Goal: Task Accomplishment & Management: Complete application form

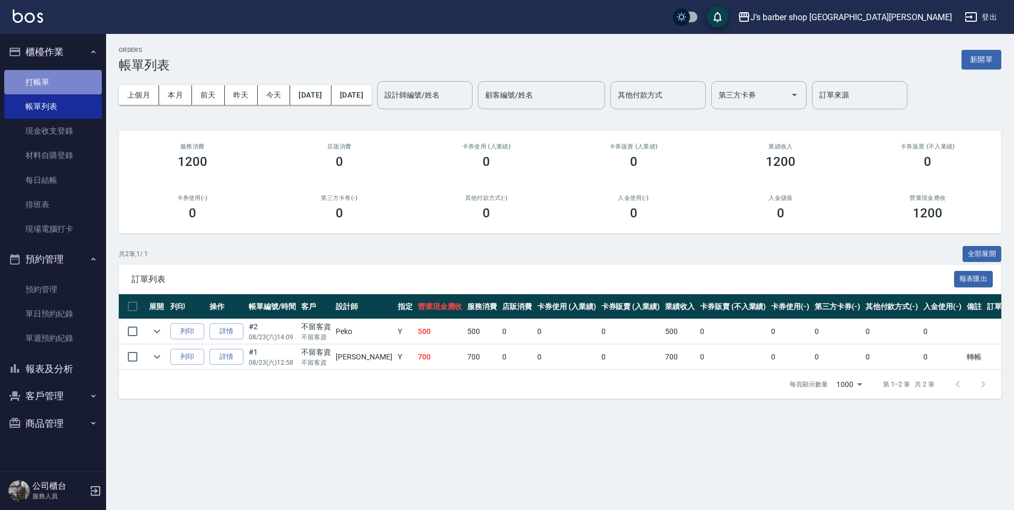
click at [50, 86] on link "打帳單" at bounding box center [53, 82] width 98 height 24
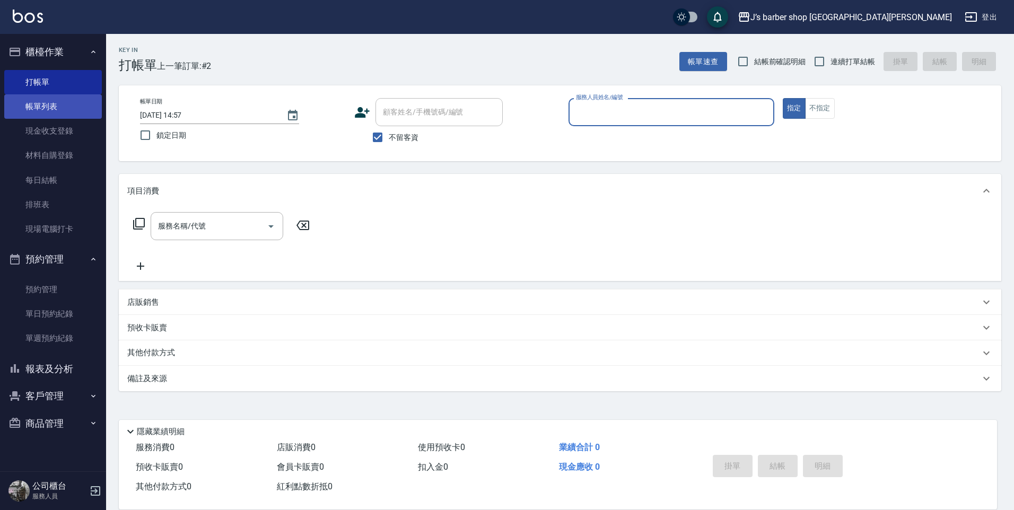
click at [52, 98] on link "帳單列表" at bounding box center [53, 106] width 98 height 24
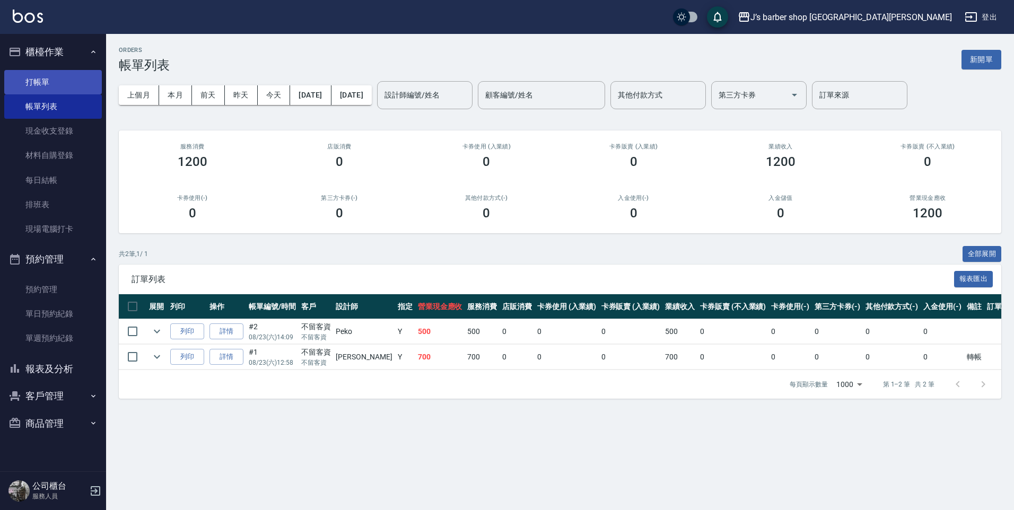
click at [69, 86] on link "打帳單" at bounding box center [53, 82] width 98 height 24
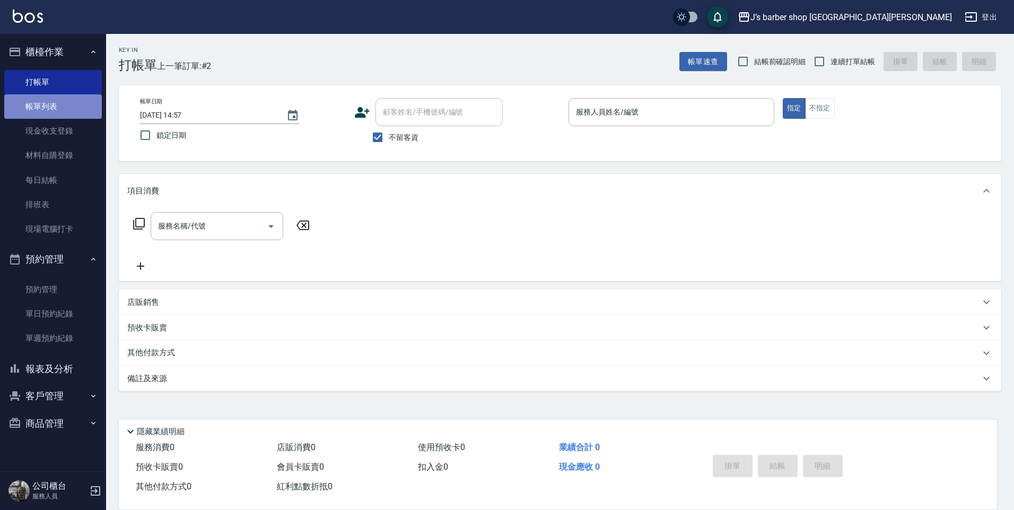
click at [69, 108] on link "帳單列表" at bounding box center [53, 106] width 98 height 24
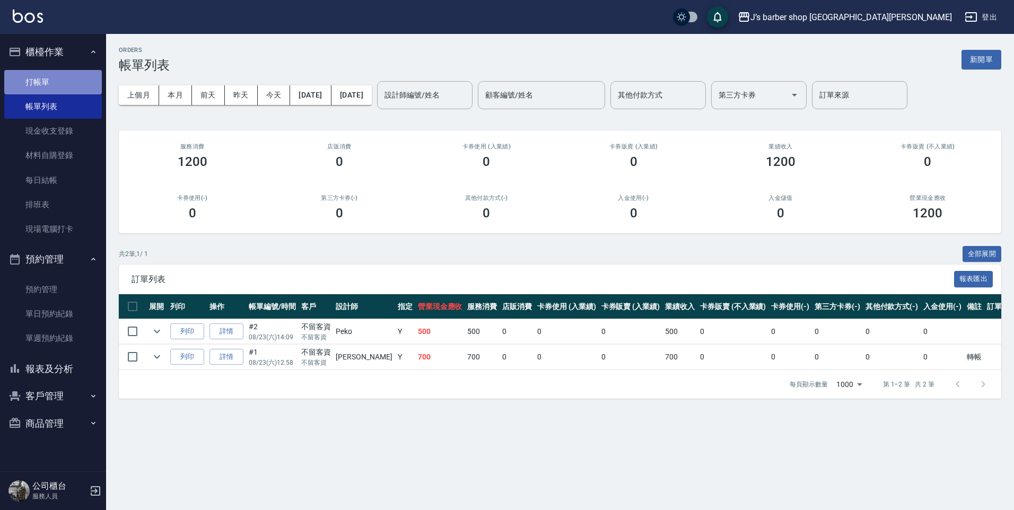
click at [77, 86] on link "打帳單" at bounding box center [53, 82] width 98 height 24
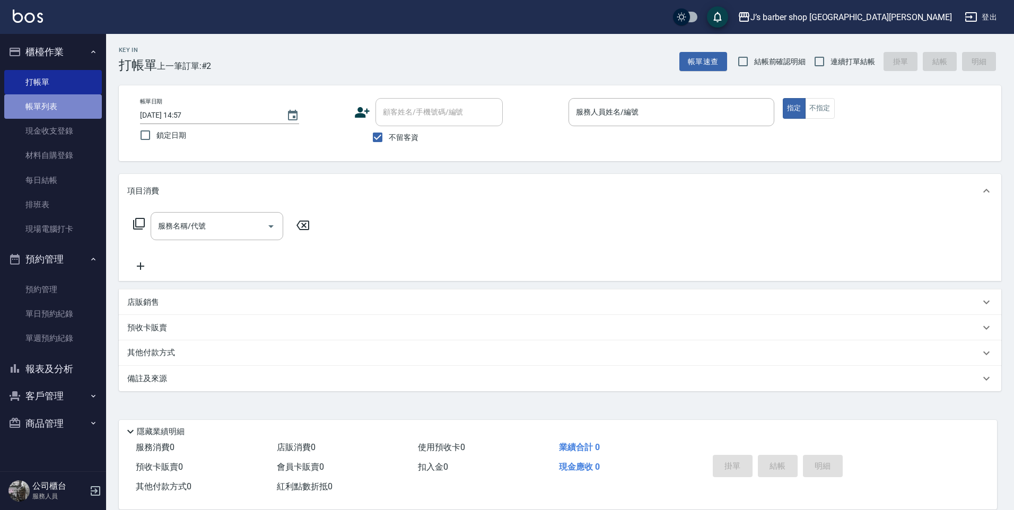
click at [72, 101] on link "帳單列表" at bounding box center [53, 106] width 98 height 24
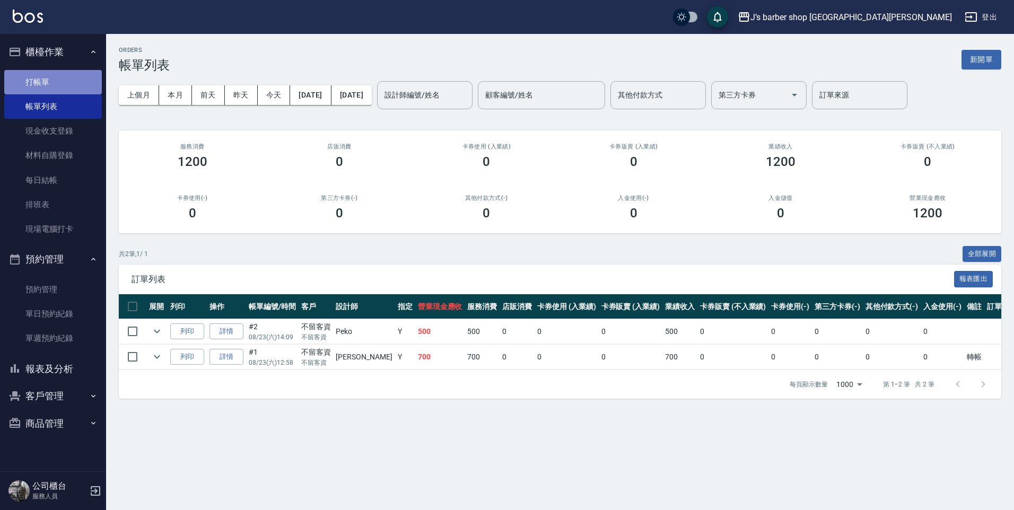
click at [77, 86] on link "打帳單" at bounding box center [53, 82] width 98 height 24
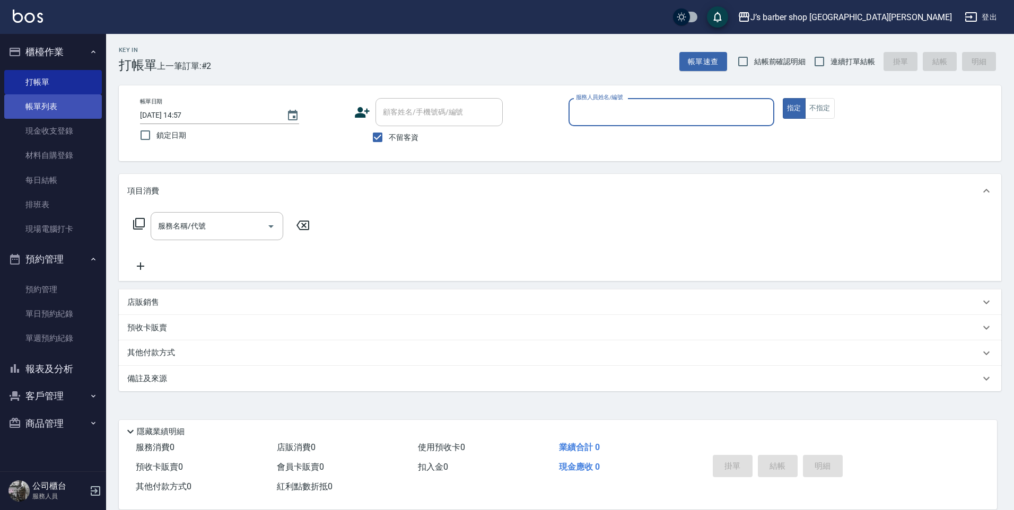
click at [76, 100] on link "帳單列表" at bounding box center [53, 106] width 98 height 24
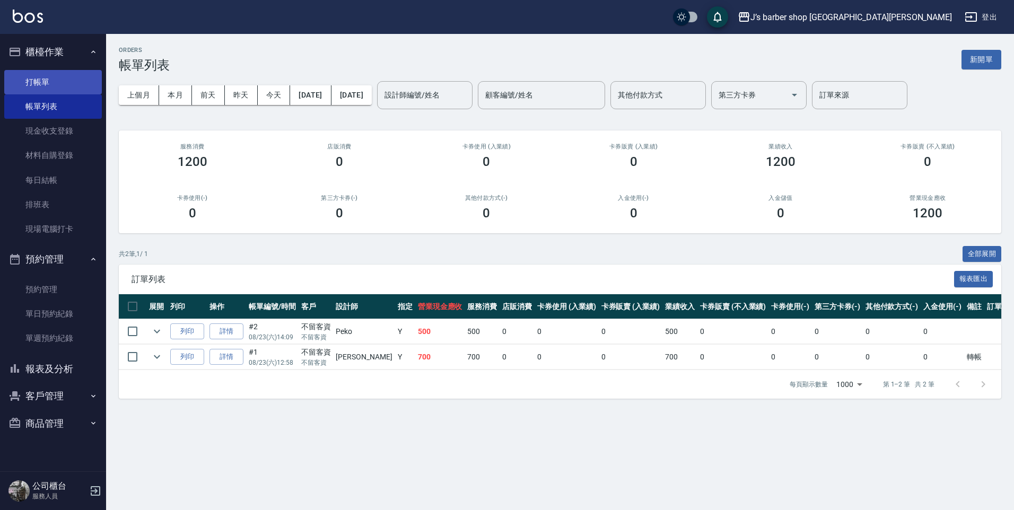
click at [70, 88] on link "打帳單" at bounding box center [53, 82] width 98 height 24
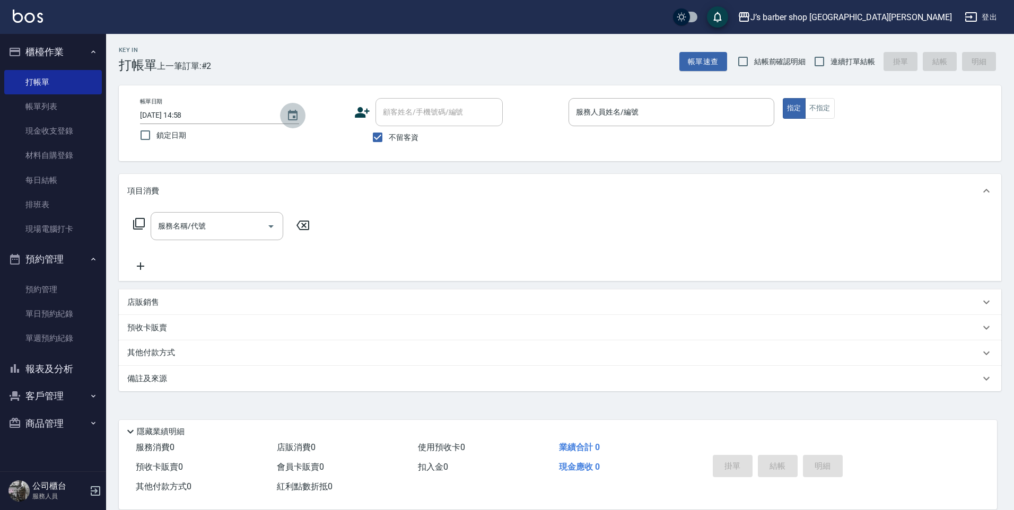
click at [283, 109] on button "Choose date, selected date is 2025-08-23" at bounding box center [292, 115] width 25 height 25
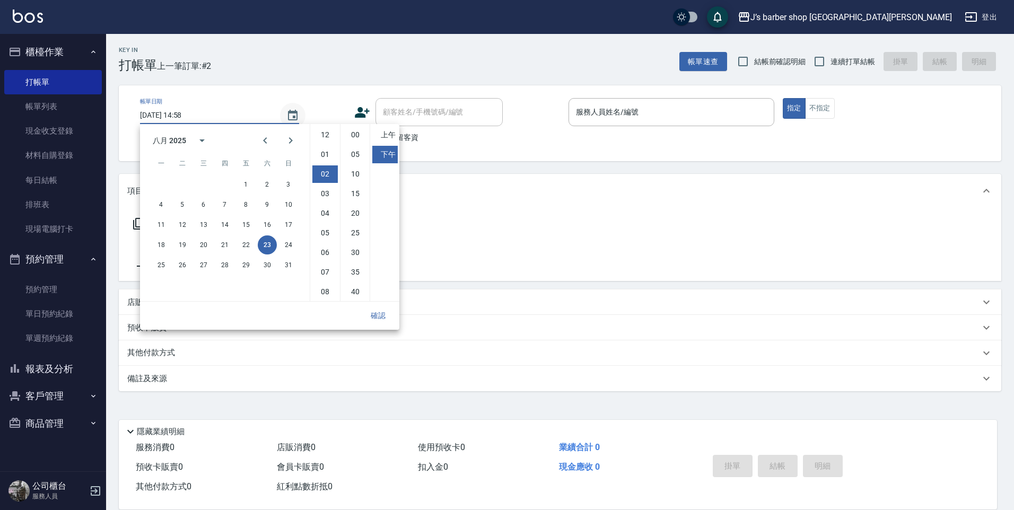
scroll to position [39, 0]
click at [317, 100] on div "帳單日期 [DATE] 14:58 鎖定日期" at bounding box center [243, 122] width 206 height 48
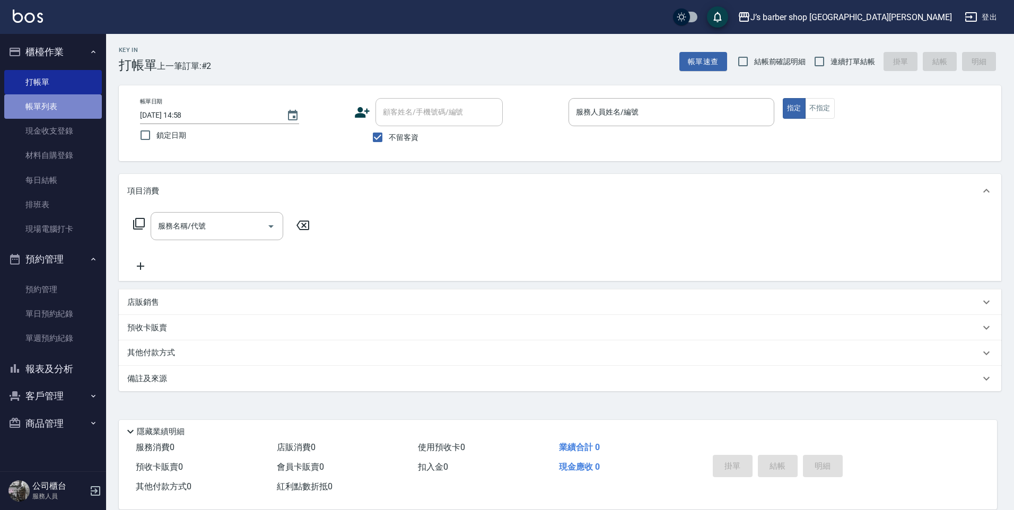
click at [87, 107] on link "帳單列表" at bounding box center [53, 106] width 98 height 24
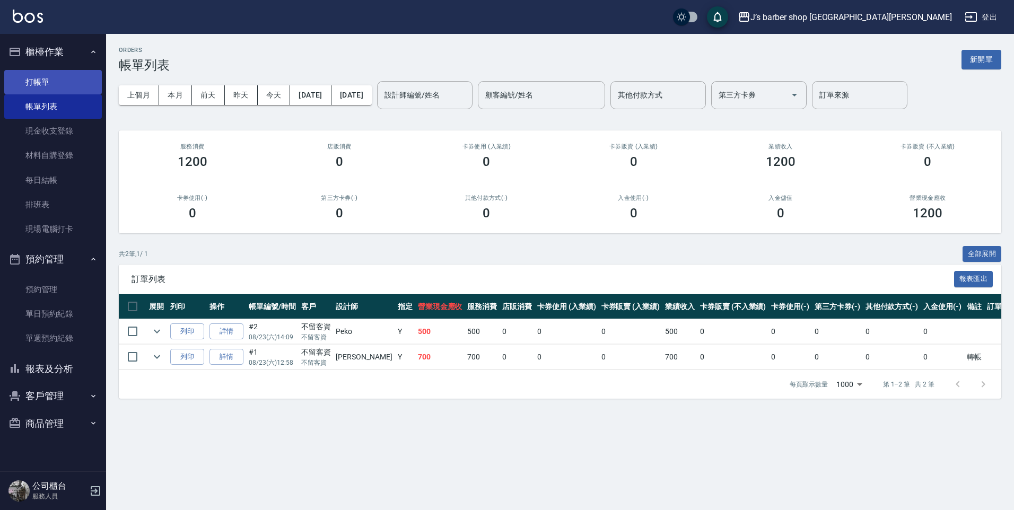
click at [80, 89] on link "打帳單" at bounding box center [53, 82] width 98 height 24
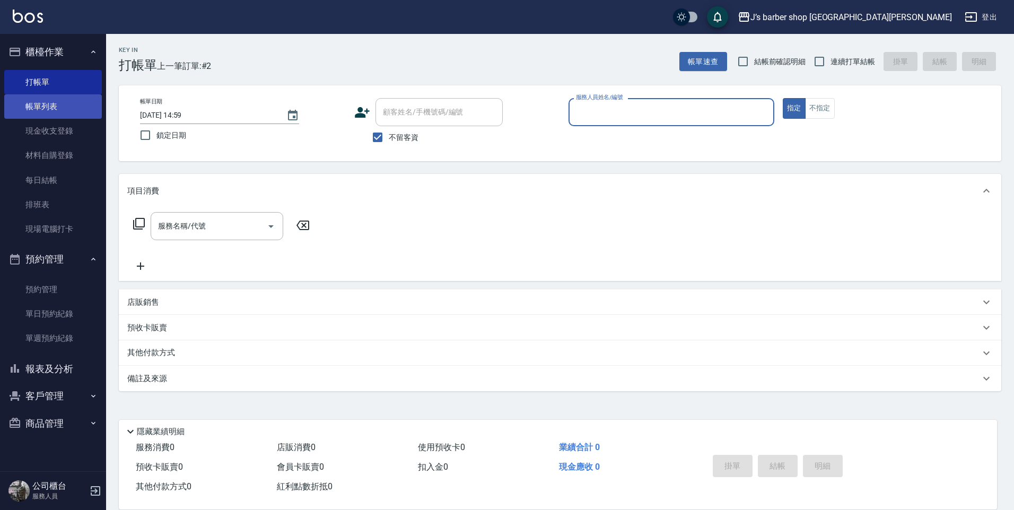
click at [78, 100] on link "帳單列表" at bounding box center [53, 106] width 98 height 24
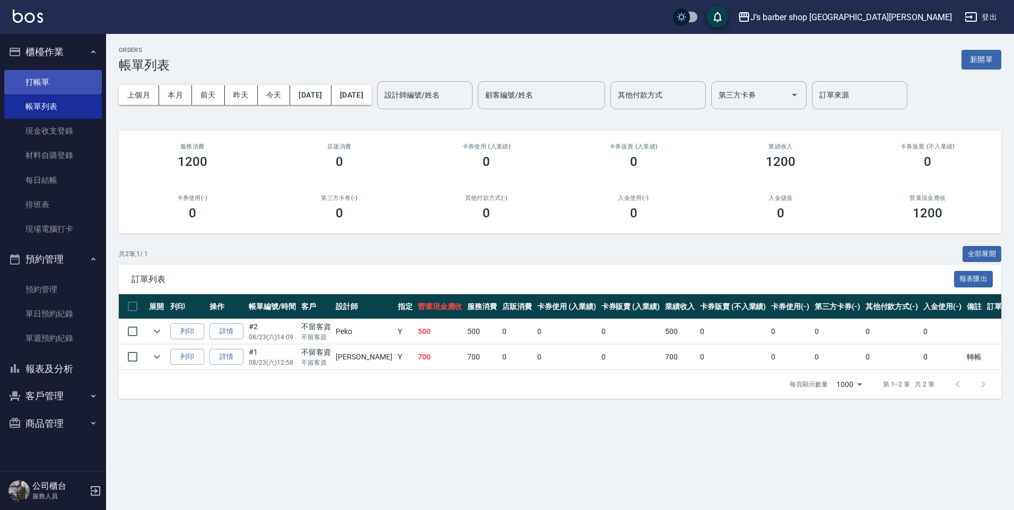
click at [74, 87] on link "打帳單" at bounding box center [53, 82] width 98 height 24
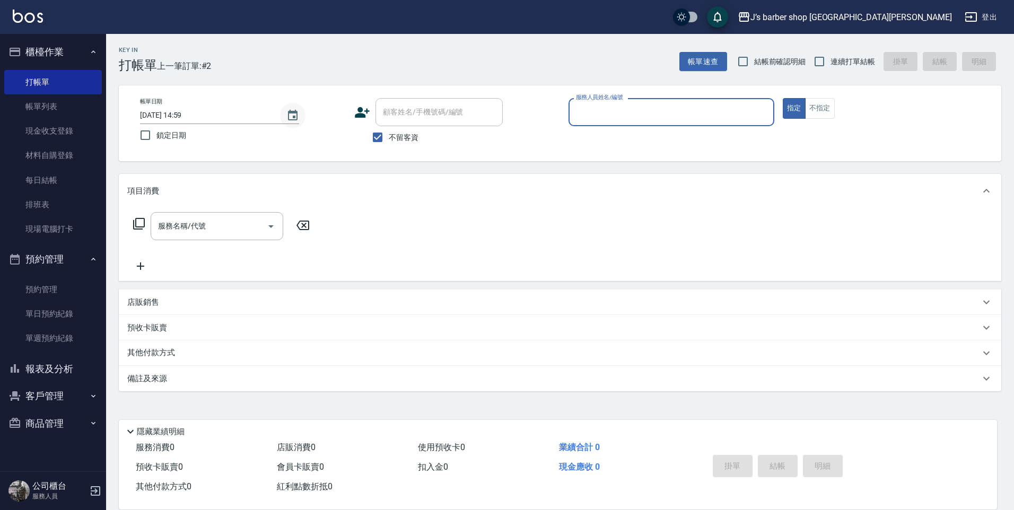
click at [299, 111] on button "Choose date, selected date is 2025-08-23" at bounding box center [292, 115] width 25 height 25
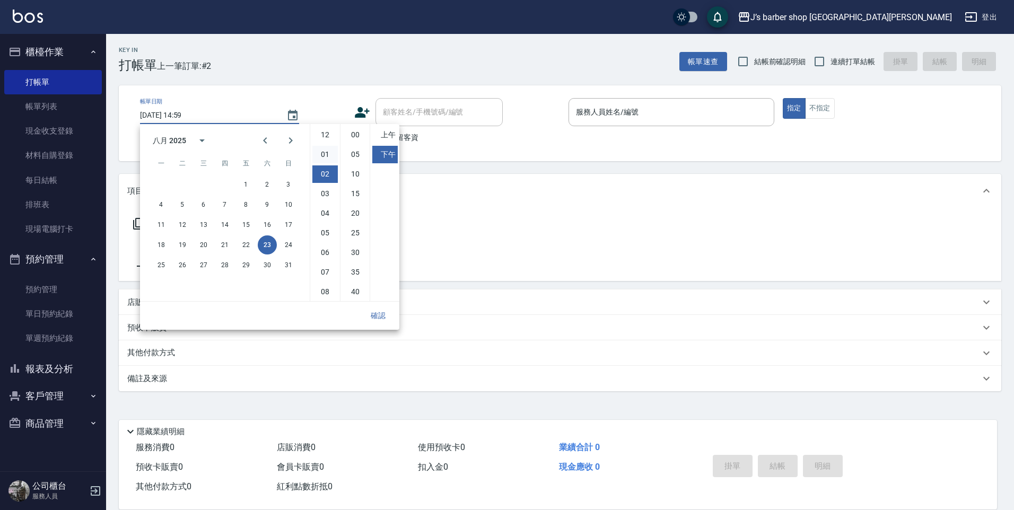
click at [323, 162] on li "01" at bounding box center [324, 155] width 25 height 18
click at [327, 161] on li "02" at bounding box center [324, 155] width 25 height 18
type input "[DATE] 14:59"
drag, startPoint x: 61, startPoint y: 106, endPoint x: 69, endPoint y: 107, distance: 8.6
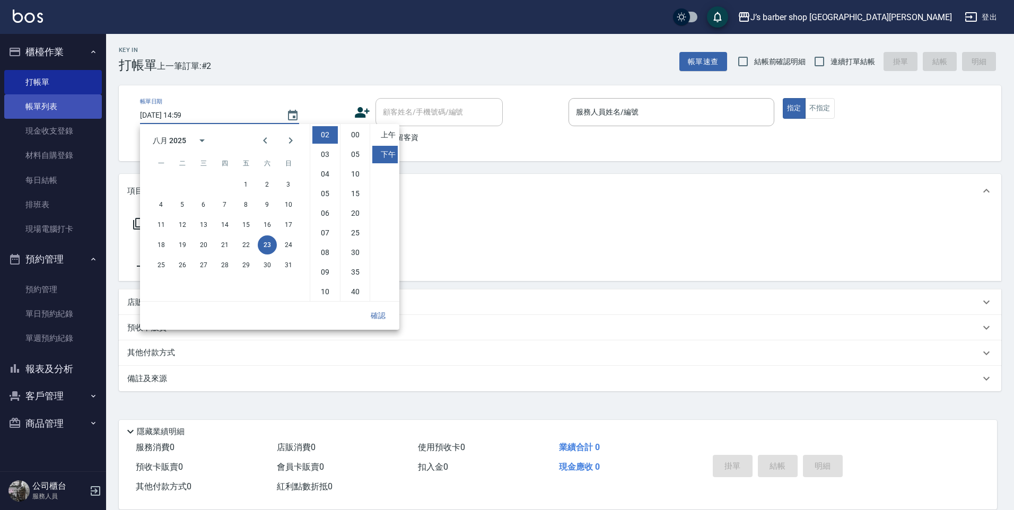
click at [61, 106] on link "帳單列表" at bounding box center [53, 106] width 98 height 24
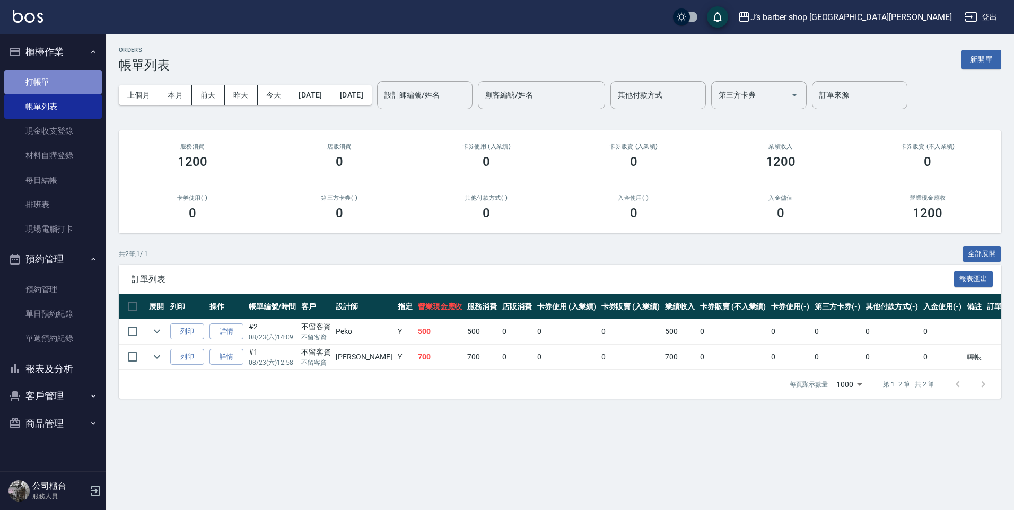
click at [56, 86] on link "打帳單" at bounding box center [53, 82] width 98 height 24
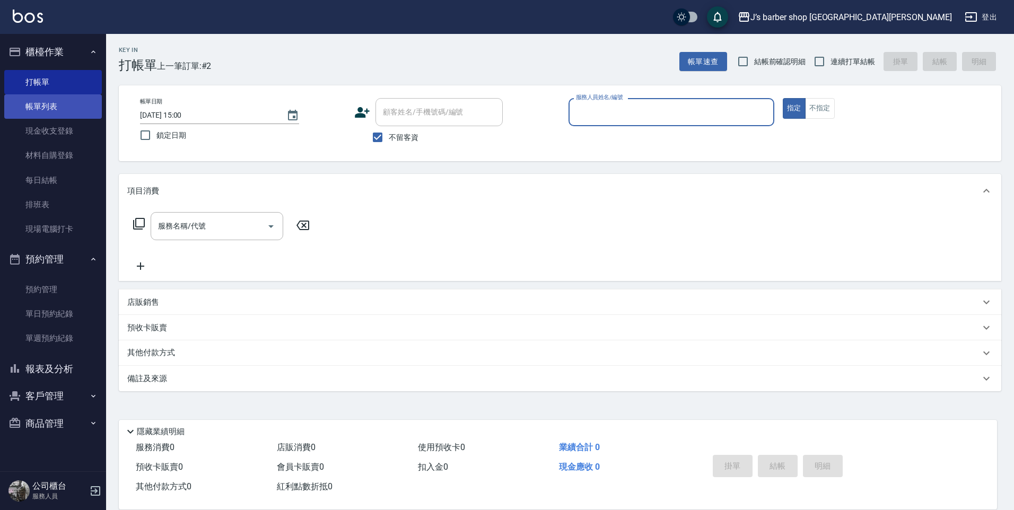
click at [83, 100] on link "帳單列表" at bounding box center [53, 106] width 98 height 24
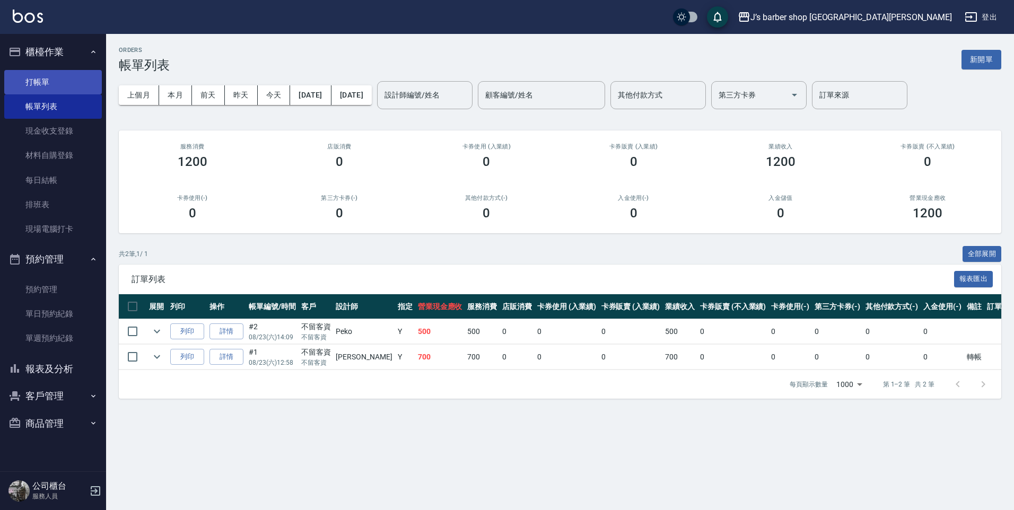
click at [79, 85] on link "打帳單" at bounding box center [53, 82] width 98 height 24
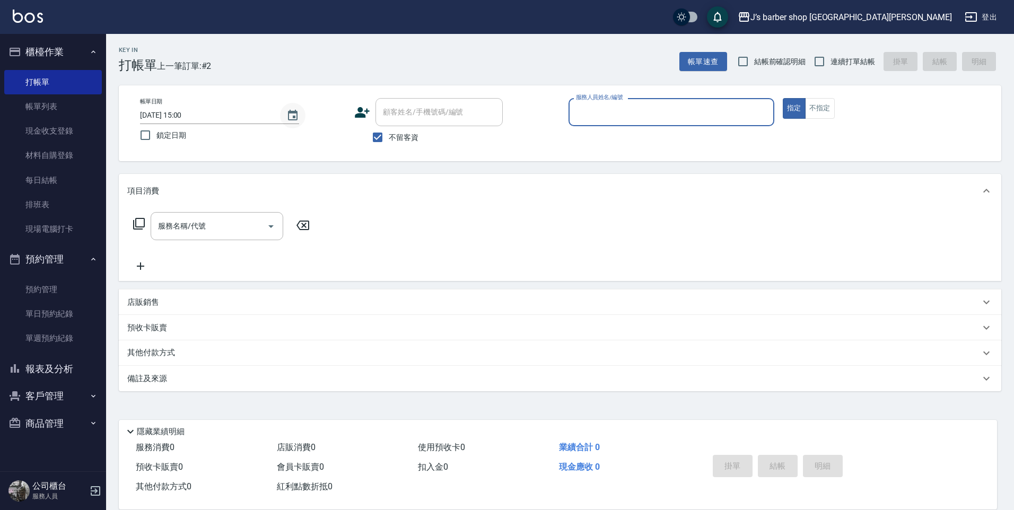
click at [291, 115] on icon "Choose date, selected date is 2025-08-23" at bounding box center [292, 115] width 13 height 13
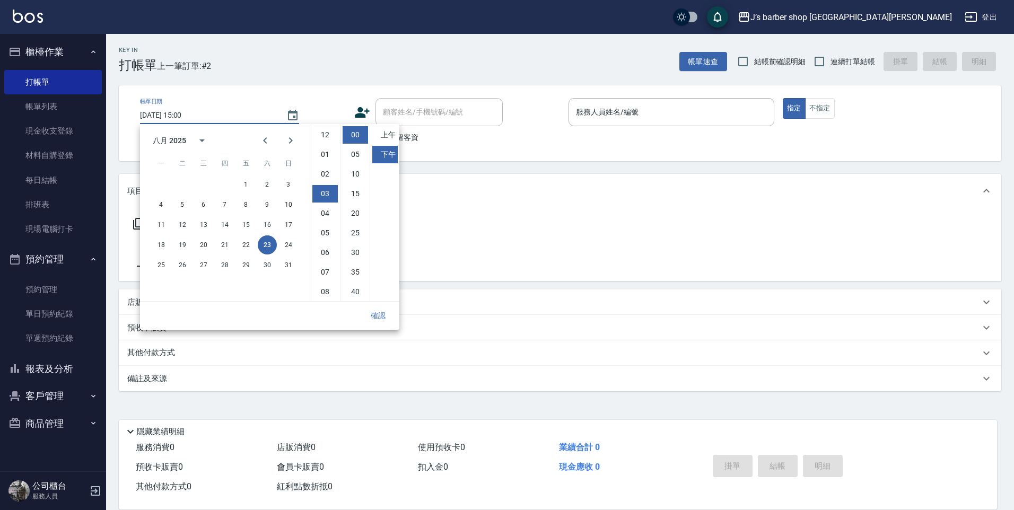
scroll to position [59, 0]
click at [327, 158] on li "04" at bounding box center [324, 155] width 25 height 18
click at [328, 162] on li "01" at bounding box center [324, 155] width 25 height 18
click at [327, 160] on li "02" at bounding box center [324, 155] width 25 height 18
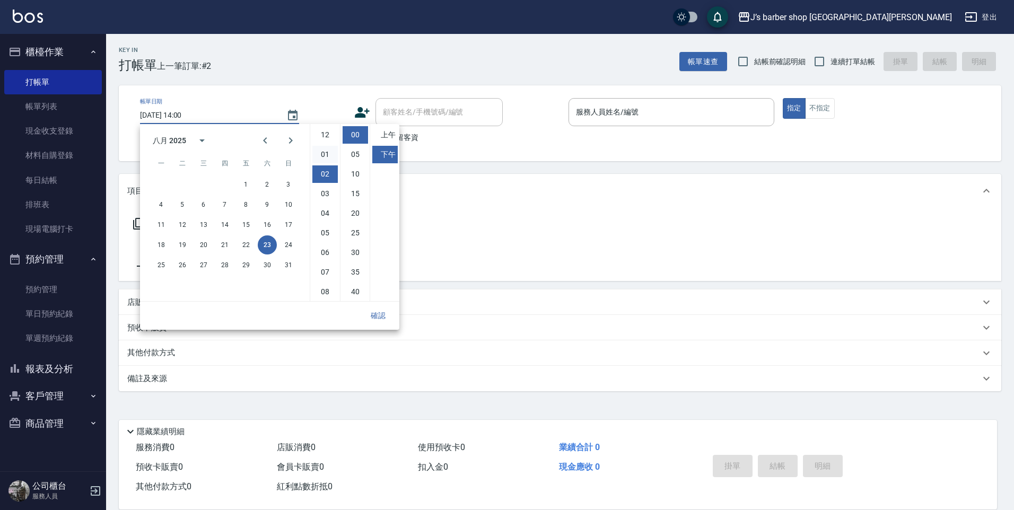
click at [325, 157] on li "01" at bounding box center [324, 155] width 25 height 18
type input "[DATE] 13:00"
click at [381, 315] on button "確認" at bounding box center [378, 316] width 34 height 20
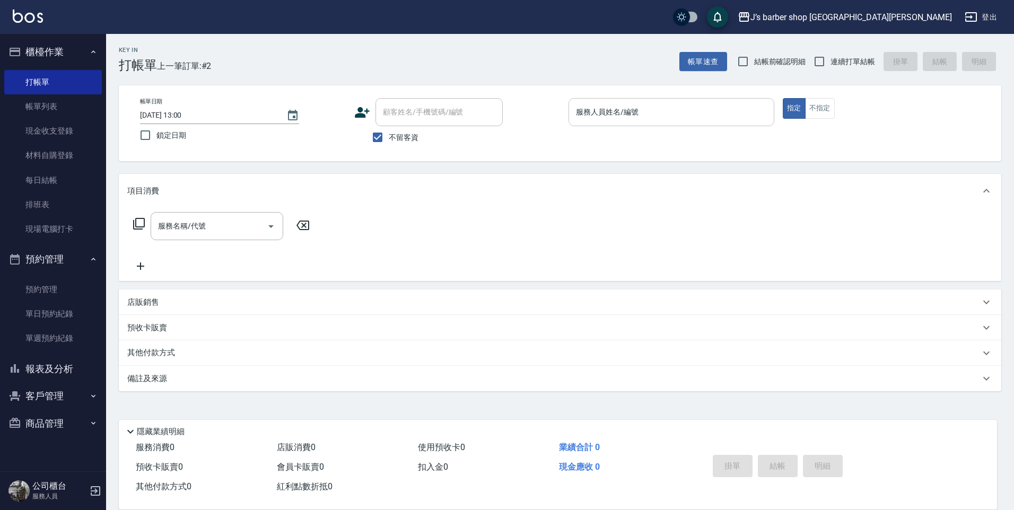
click at [580, 116] on input "服務人員姓名/編號" at bounding box center [671, 112] width 196 height 19
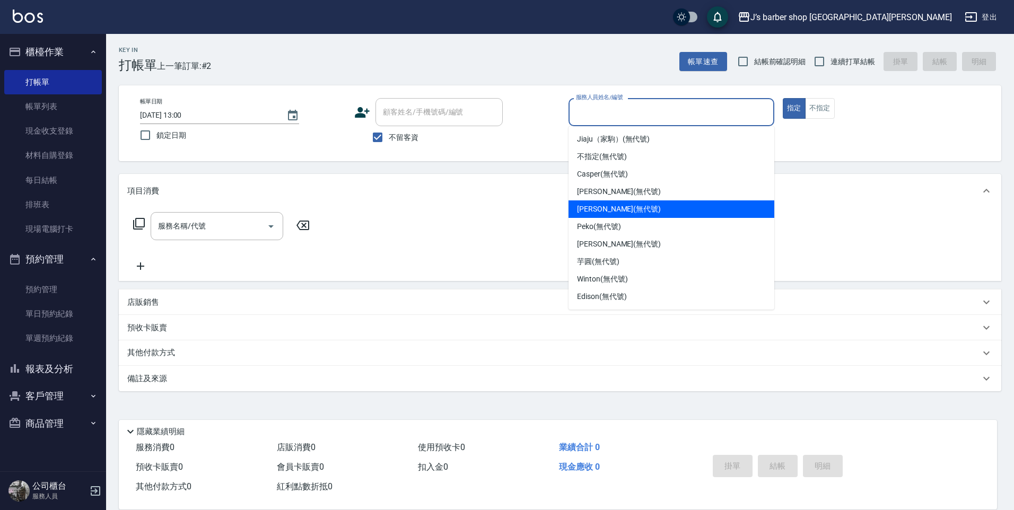
click at [585, 208] on span "[PERSON_NAME] (無代號)" at bounding box center [619, 209] width 84 height 11
type input "[PERSON_NAME](無代號)"
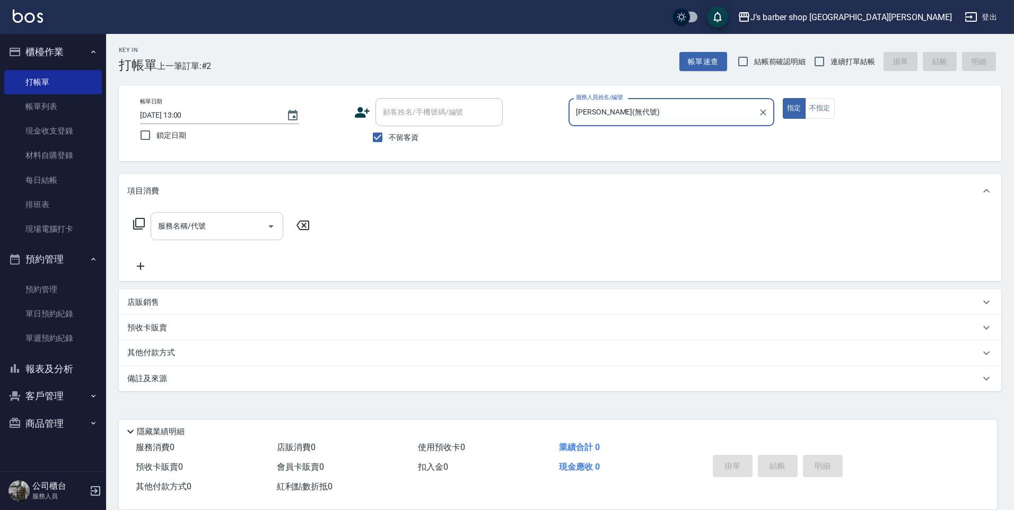
click at [221, 222] on input "服務名稱/代號" at bounding box center [208, 226] width 107 height 19
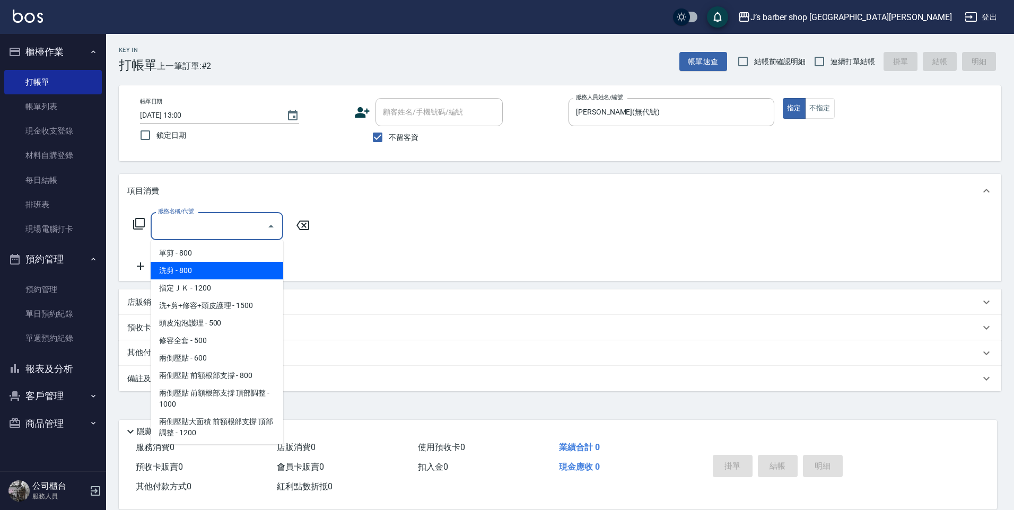
click at [188, 273] on span "洗剪 - 800" at bounding box center [217, 271] width 133 height 18
type input "洗剪(101)"
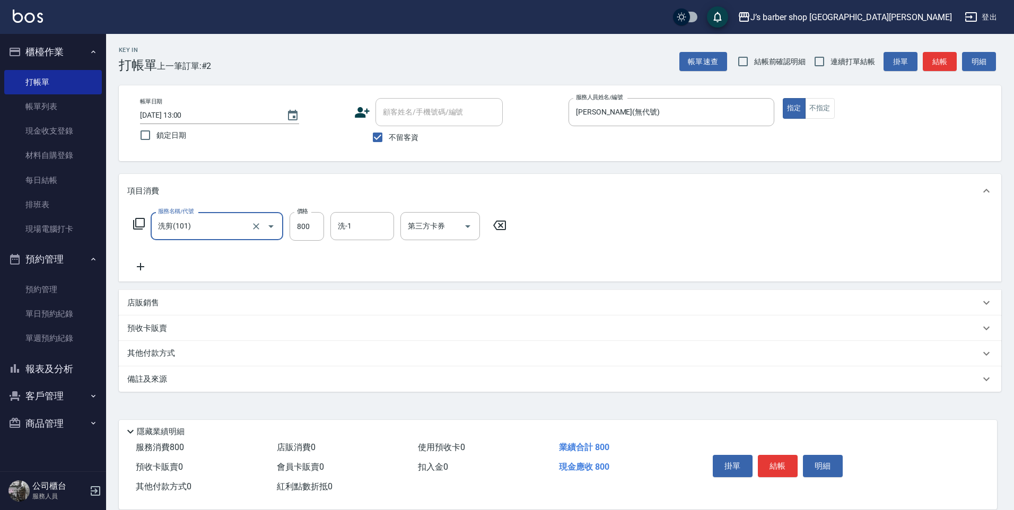
click at [324, 231] on div "服務名稱/代號 洗剪(101) 服務名稱/代號 價格 800 價格 洗-1 洗-1 第三方卡券 第三方卡券" at bounding box center [320, 226] width 386 height 29
click at [348, 223] on div "洗-1 洗-1" at bounding box center [362, 226] width 64 height 28
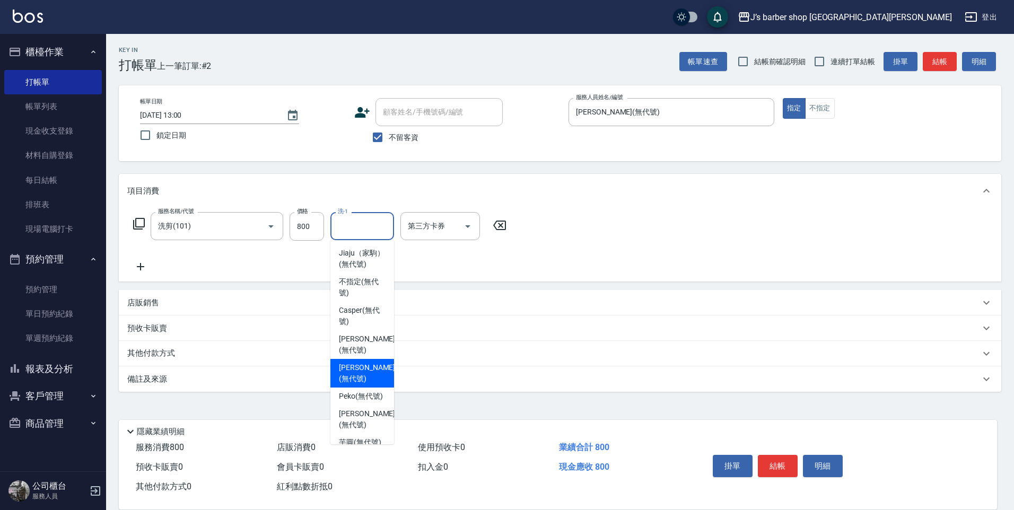
click at [370, 376] on span "[PERSON_NAME] (無代號)" at bounding box center [367, 373] width 56 height 22
type input "[PERSON_NAME](無代號)"
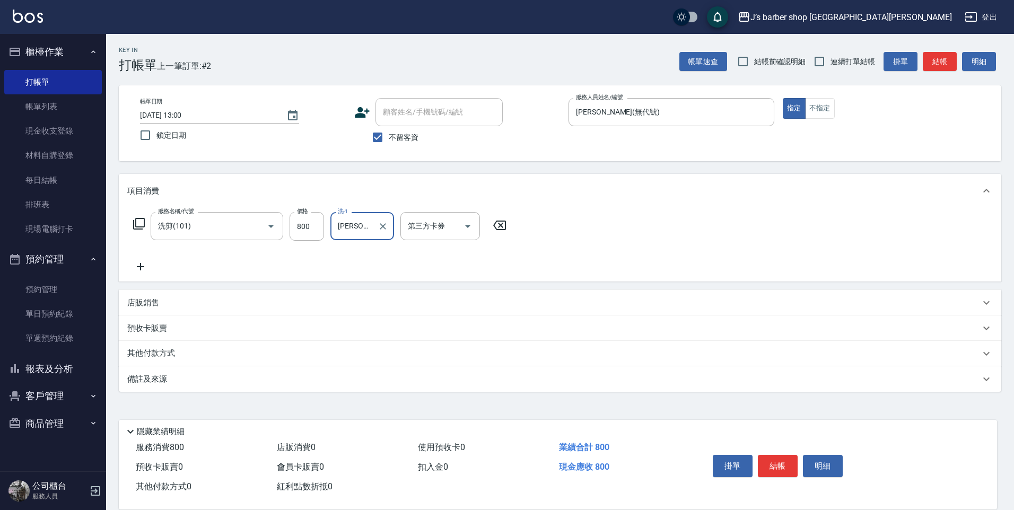
click at [167, 311] on div "店販銷售" at bounding box center [560, 302] width 883 height 25
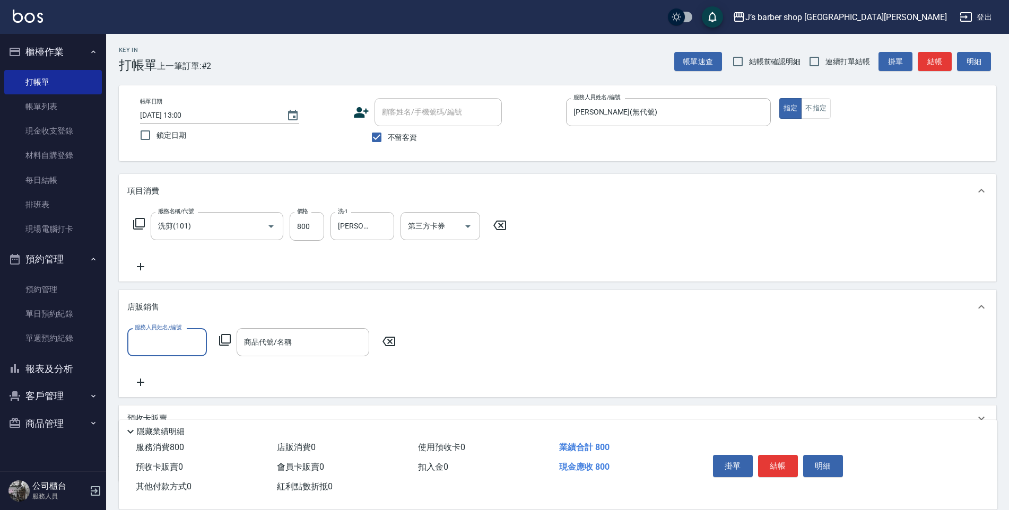
scroll to position [0, 0]
click at [159, 337] on input "服務人員姓名/編號" at bounding box center [167, 342] width 70 height 19
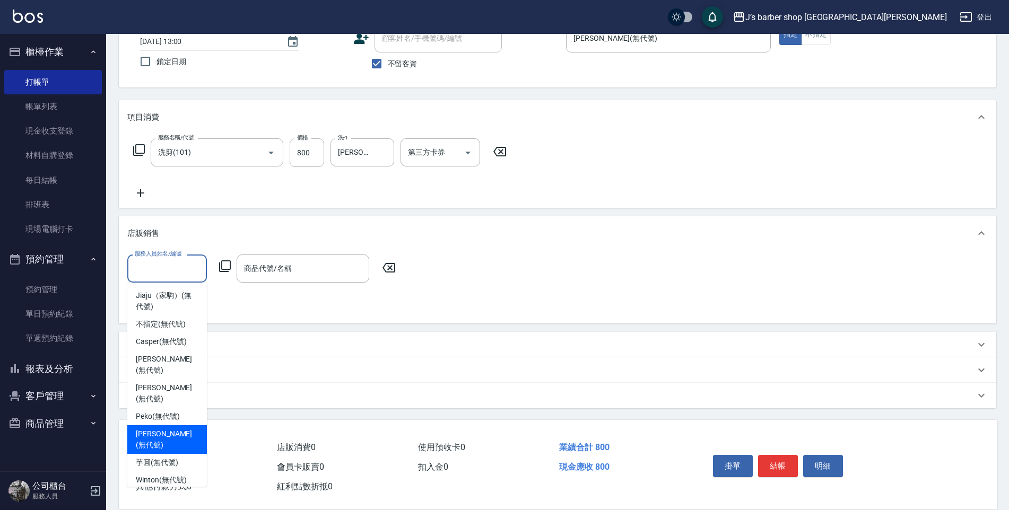
scroll to position [21, 0]
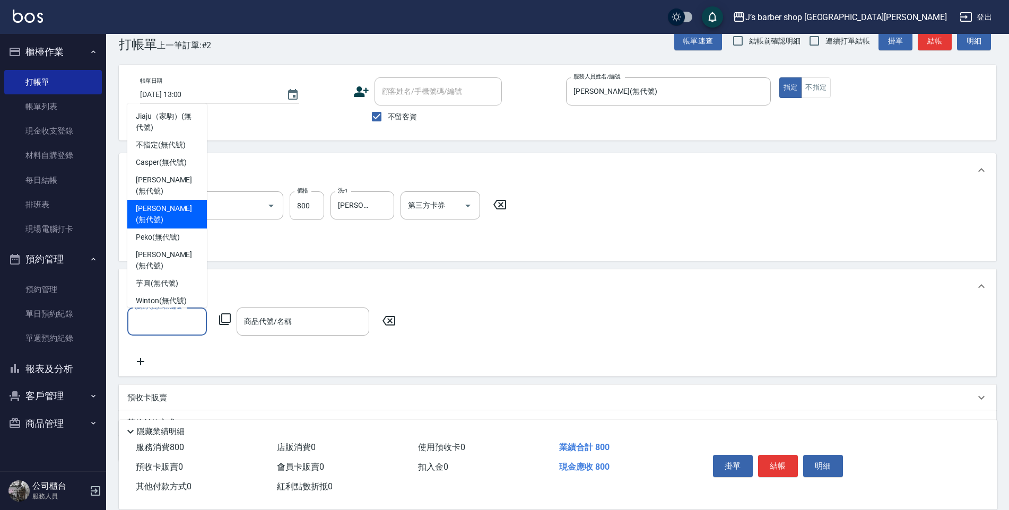
click at [160, 211] on span "[PERSON_NAME] (無代號)" at bounding box center [167, 214] width 63 height 22
type input "[PERSON_NAME](無代號)"
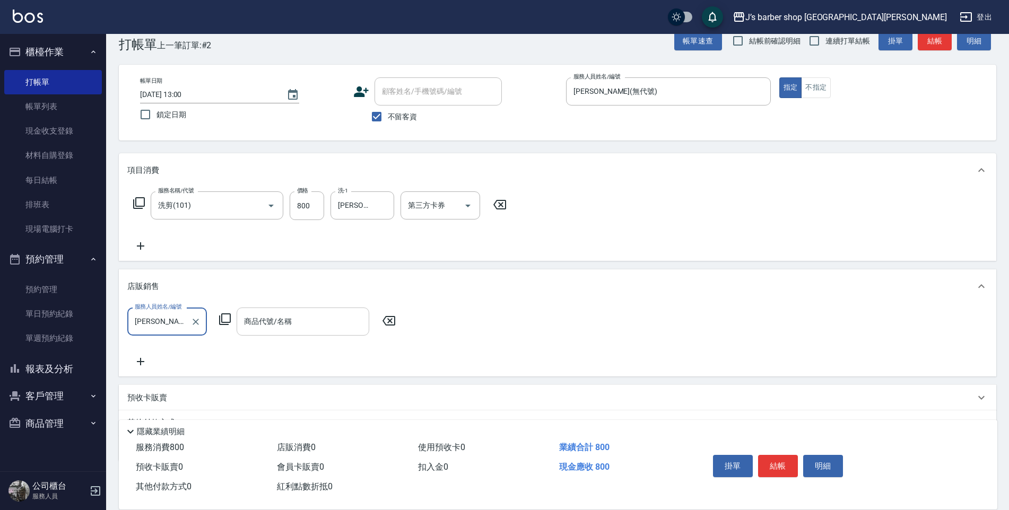
click at [278, 320] on input "商品代號/名稱" at bounding box center [302, 321] width 123 height 19
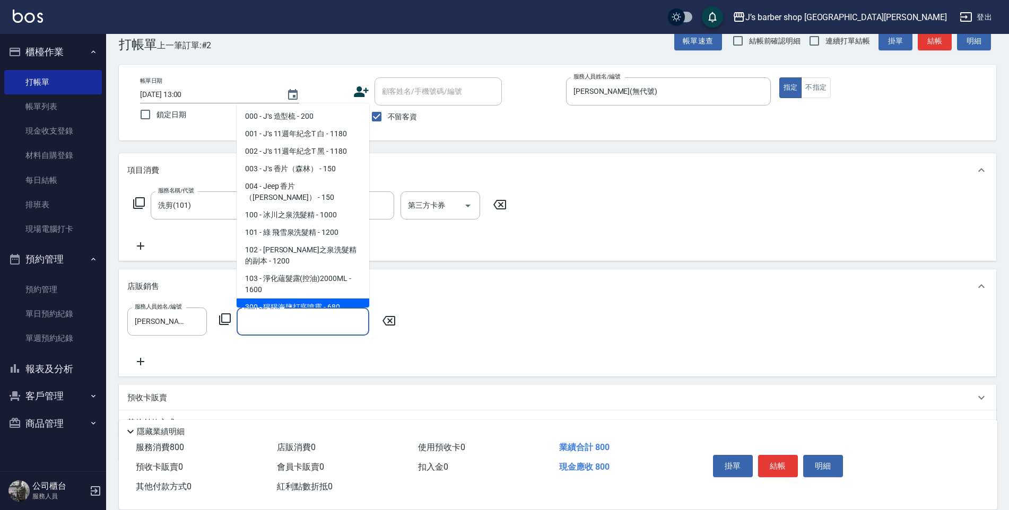
scroll to position [53, 0]
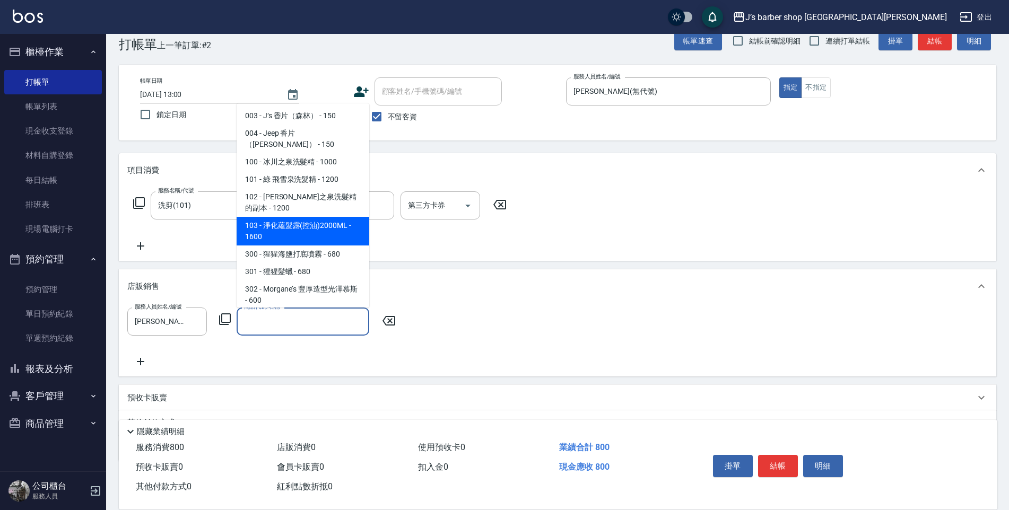
click at [298, 220] on span "103 - 淨化蘊髮露(控油)2000ML - 1600" at bounding box center [303, 231] width 133 height 29
type input "淨化蘊髮露(控油)2000ML"
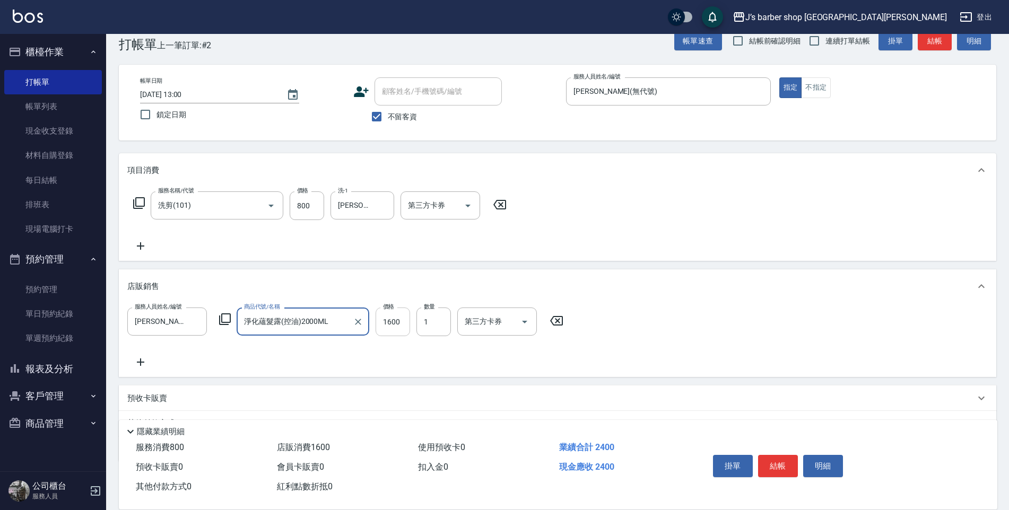
click at [395, 311] on input "1600" at bounding box center [393, 322] width 34 height 29
type input "2000"
click at [780, 455] on button "結帳" at bounding box center [778, 466] width 40 height 22
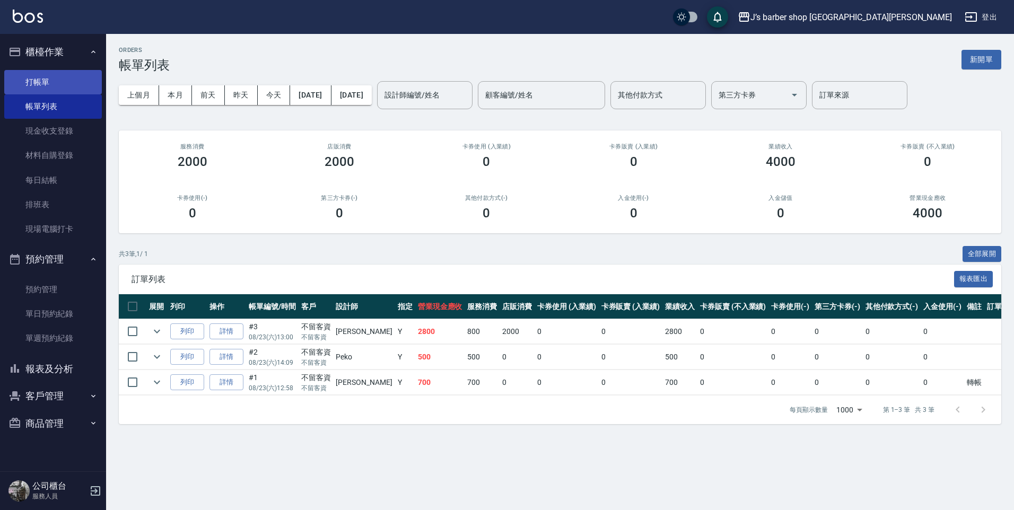
click at [63, 89] on link "打帳單" at bounding box center [53, 82] width 98 height 24
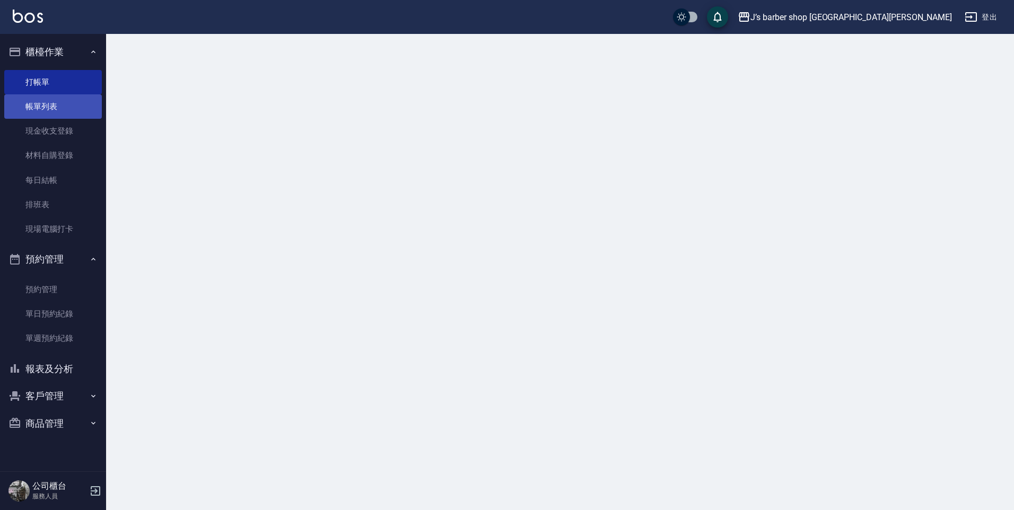
click at [59, 106] on link "帳單列表" at bounding box center [53, 106] width 98 height 24
